Goal: Register for event/course

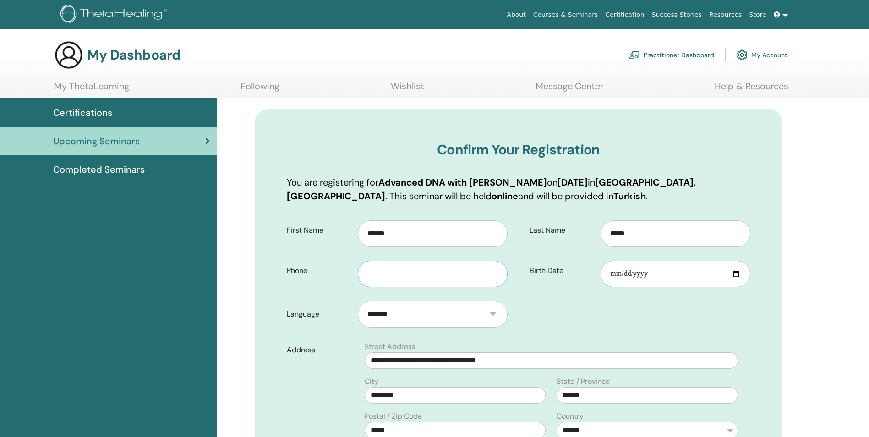
drag, startPoint x: 398, startPoint y: 281, endPoint x: 414, endPoint y: 283, distance: 15.7
click at [398, 281] on input "text" at bounding box center [432, 274] width 149 height 27
type input "**********"
click at [642, 266] on input "Birth Date" at bounding box center [674, 274] width 149 height 27
type input "**********"
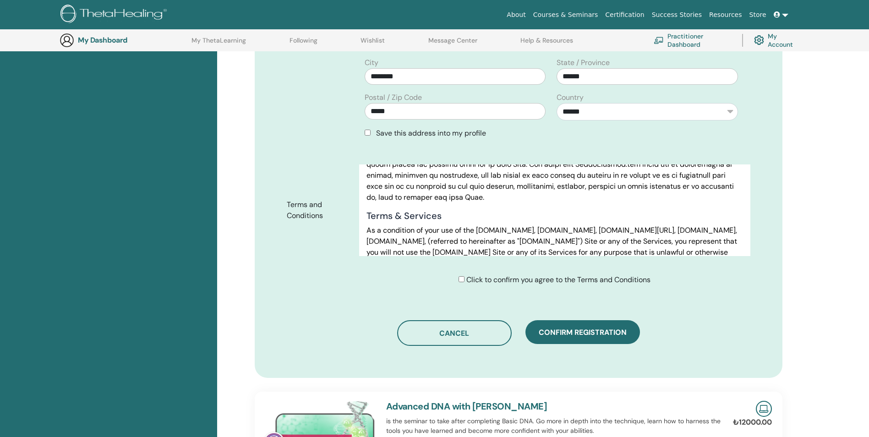
scroll to position [480, 0]
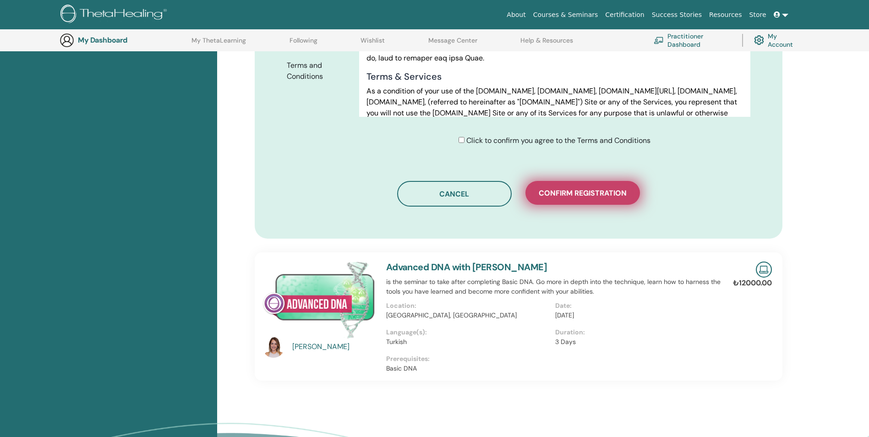
click at [591, 191] on span "Confirm registration" at bounding box center [583, 193] width 88 height 10
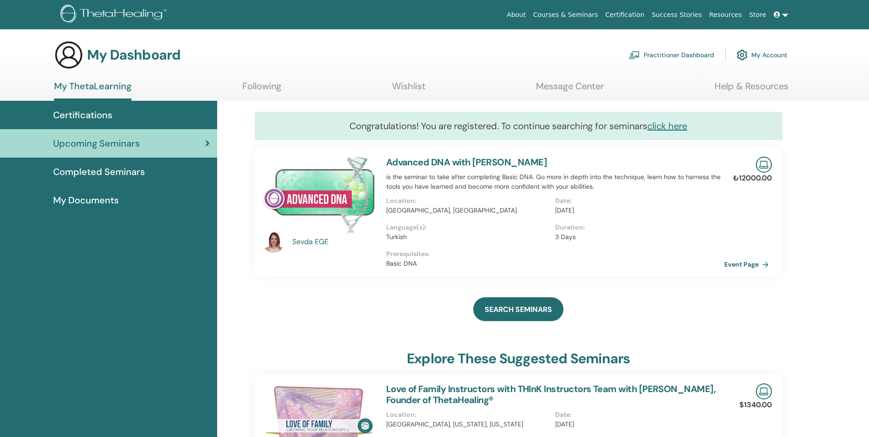
click at [312, 200] on img at bounding box center [318, 195] width 113 height 77
click at [447, 193] on div "Advanced DNA with [PERSON_NAME] is the seminar to take after completing Basic D…" at bounding box center [555, 211] width 349 height 128
click at [742, 264] on link "Event Page" at bounding box center [749, 264] width 48 height 14
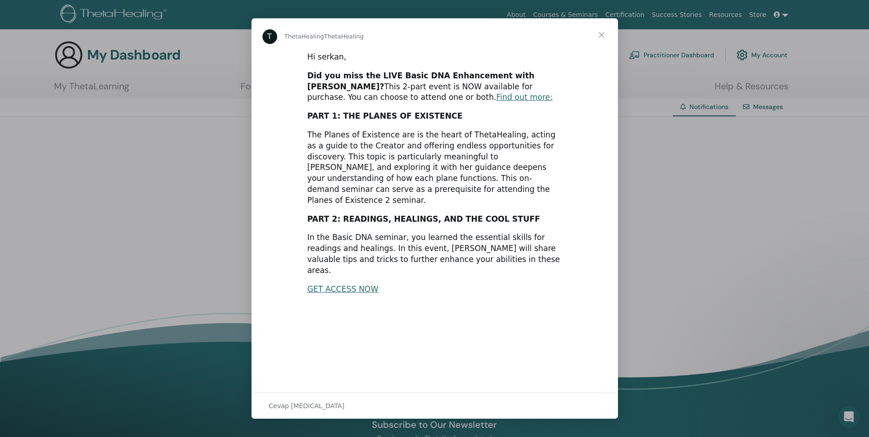
click at [604, 32] on span "Kapat" at bounding box center [601, 34] width 33 height 33
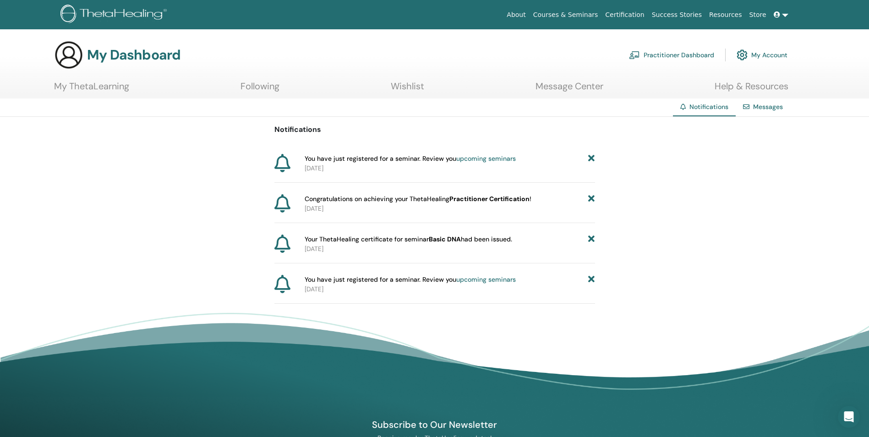
drag, startPoint x: 305, startPoint y: 281, endPoint x: 517, endPoint y: 284, distance: 212.1
click at [517, 284] on div "You have just registered for a seminar. Review you upcoming seminars [DATE]" at bounding box center [448, 284] width 294 height 19
drag, startPoint x: 517, startPoint y: 284, endPoint x: 447, endPoint y: 308, distance: 73.6
click at [447, 308] on div "Notifications Messages Notifications You have just registered for a seminar. Re…" at bounding box center [434, 251] width 869 height 306
drag, startPoint x: 305, startPoint y: 158, endPoint x: 521, endPoint y: 163, distance: 215.3
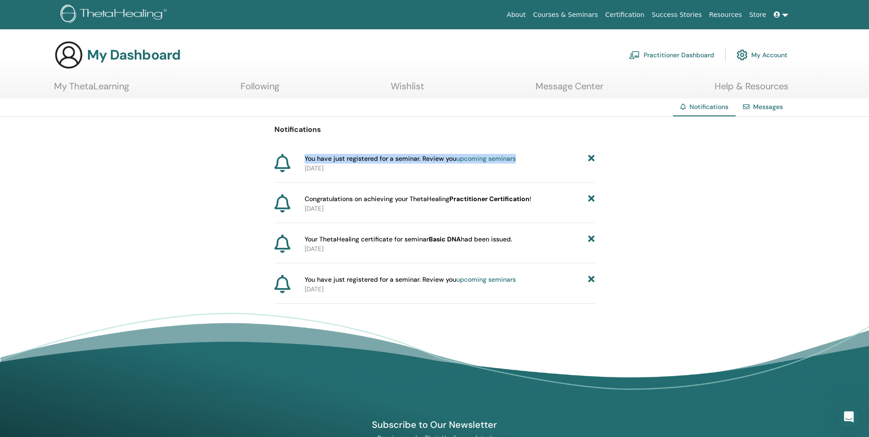
click at [521, 163] on div "You have just registered for a seminar. Review you upcoming seminars" at bounding box center [450, 159] width 290 height 10
click at [778, 200] on div "Notifications You have just registered for a seminar. Review you upcoming semin…" at bounding box center [434, 210] width 869 height 187
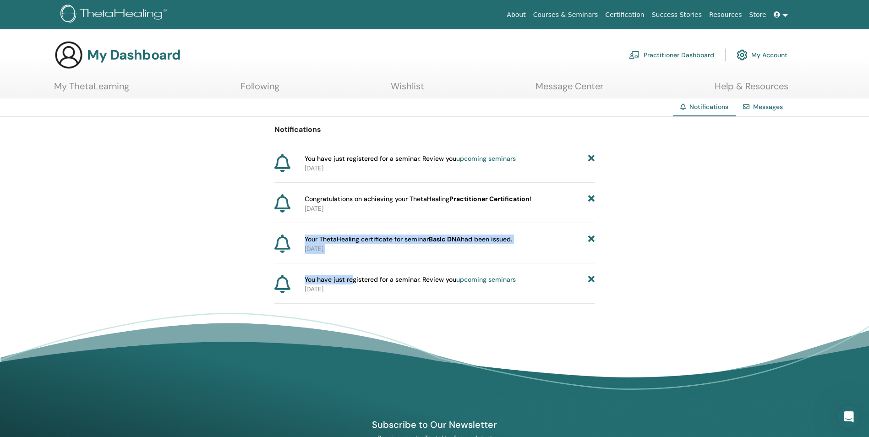
drag, startPoint x: 351, startPoint y: 283, endPoint x: 277, endPoint y: 250, distance: 81.2
click at [277, 250] on div "Notifications You have just registered for a seminar. Review you upcoming semin…" at bounding box center [434, 210] width 321 height 187
click at [129, 139] on div "Notifications You have just registered for a seminar. Review you upcoming semin…" at bounding box center [434, 210] width 869 height 187
